Goal: Transaction & Acquisition: Purchase product/service

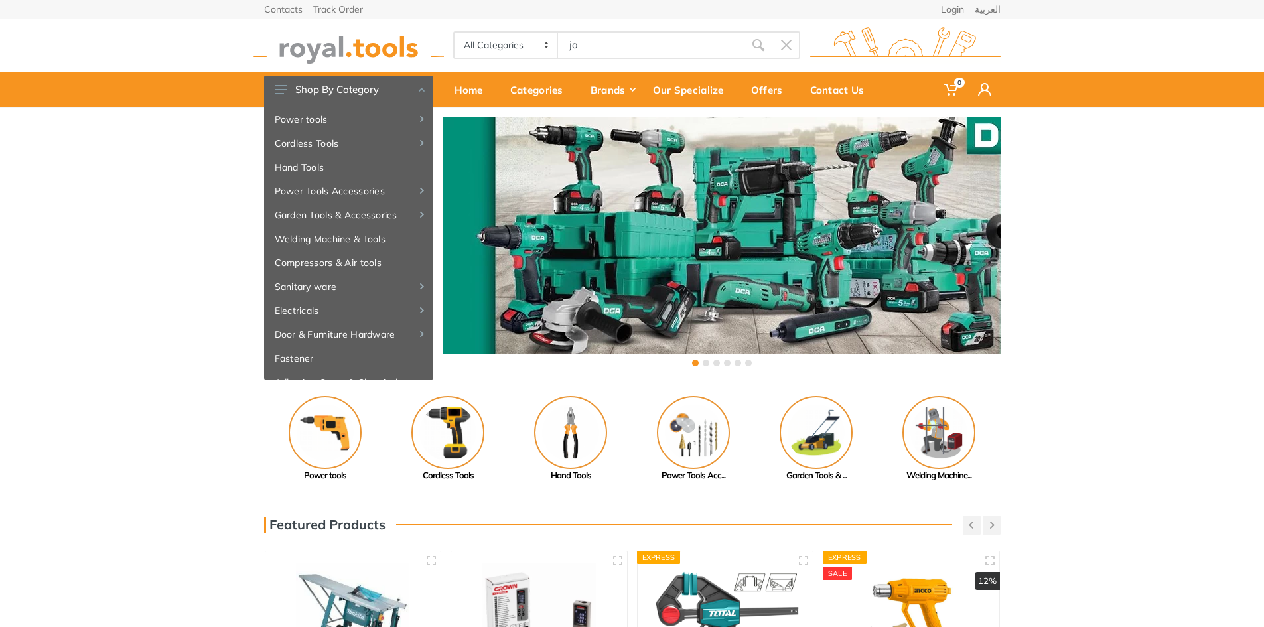
type input "ja"
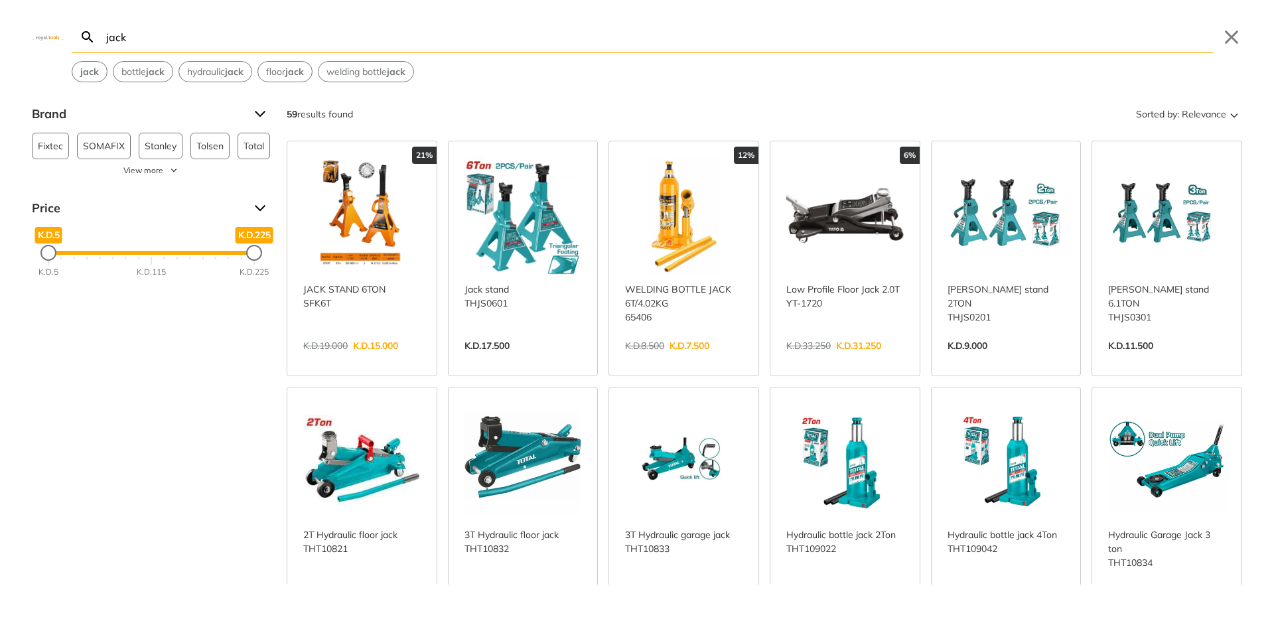
type input "jack"
click at [342, 605] on link "View more →" at bounding box center [361, 605] width 117 height 0
click at [507, 605] on link "View more →" at bounding box center [522, 605] width 117 height 0
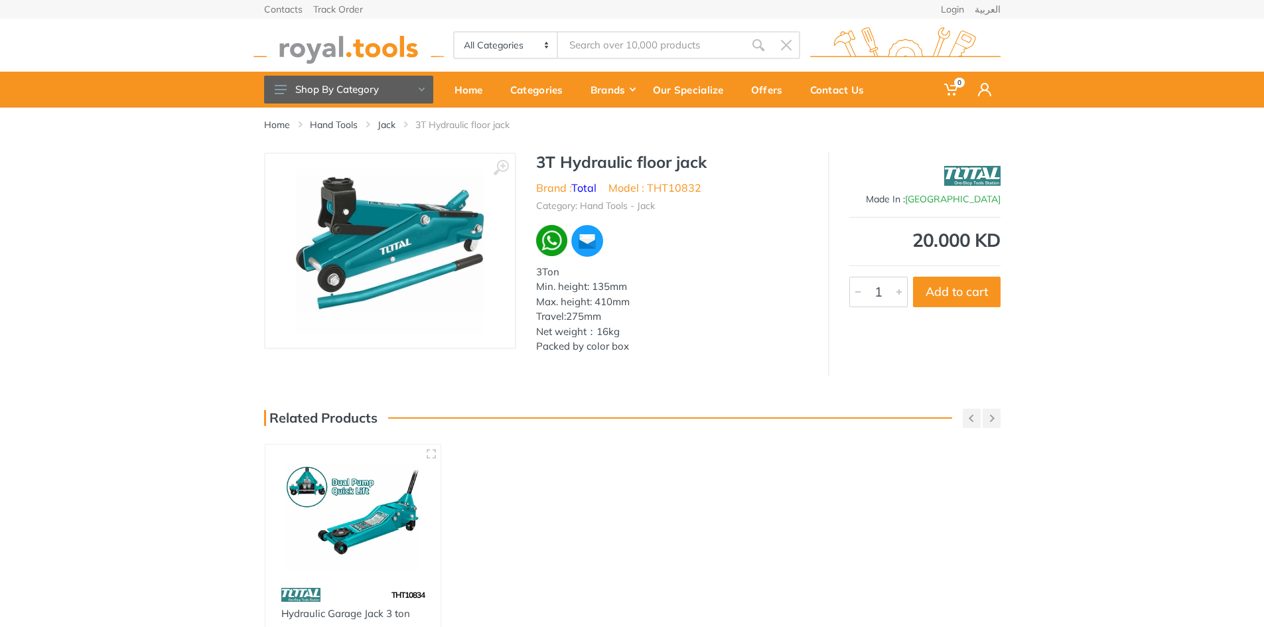
click at [601, 503] on div "Home Hand Tools Jack 3T Hydraulic floor jack ‹ › Total" at bounding box center [632, 424] width 1264 height 635
